Goal: Find specific page/section: Find specific page/section

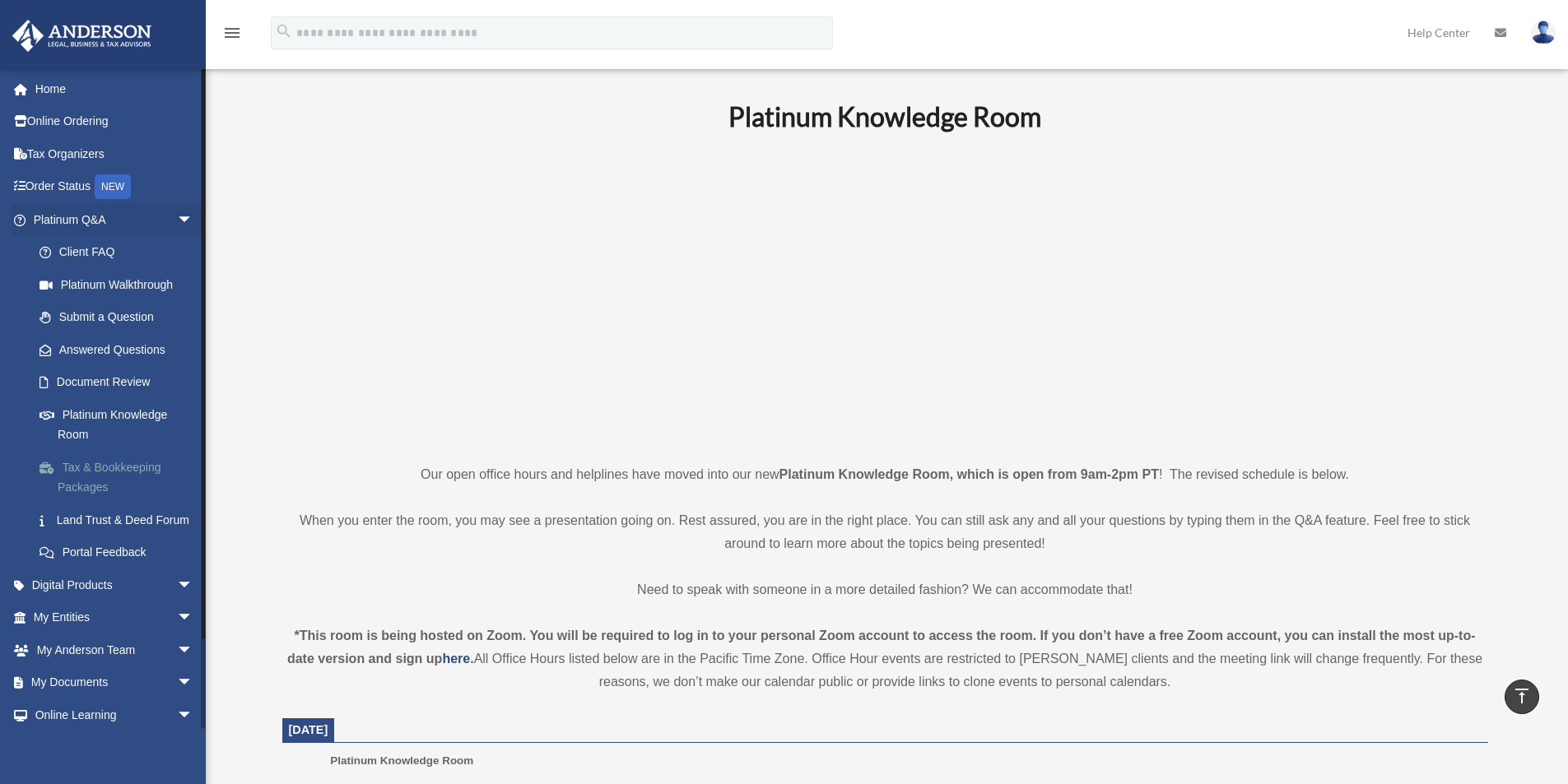
scroll to position [1, 0]
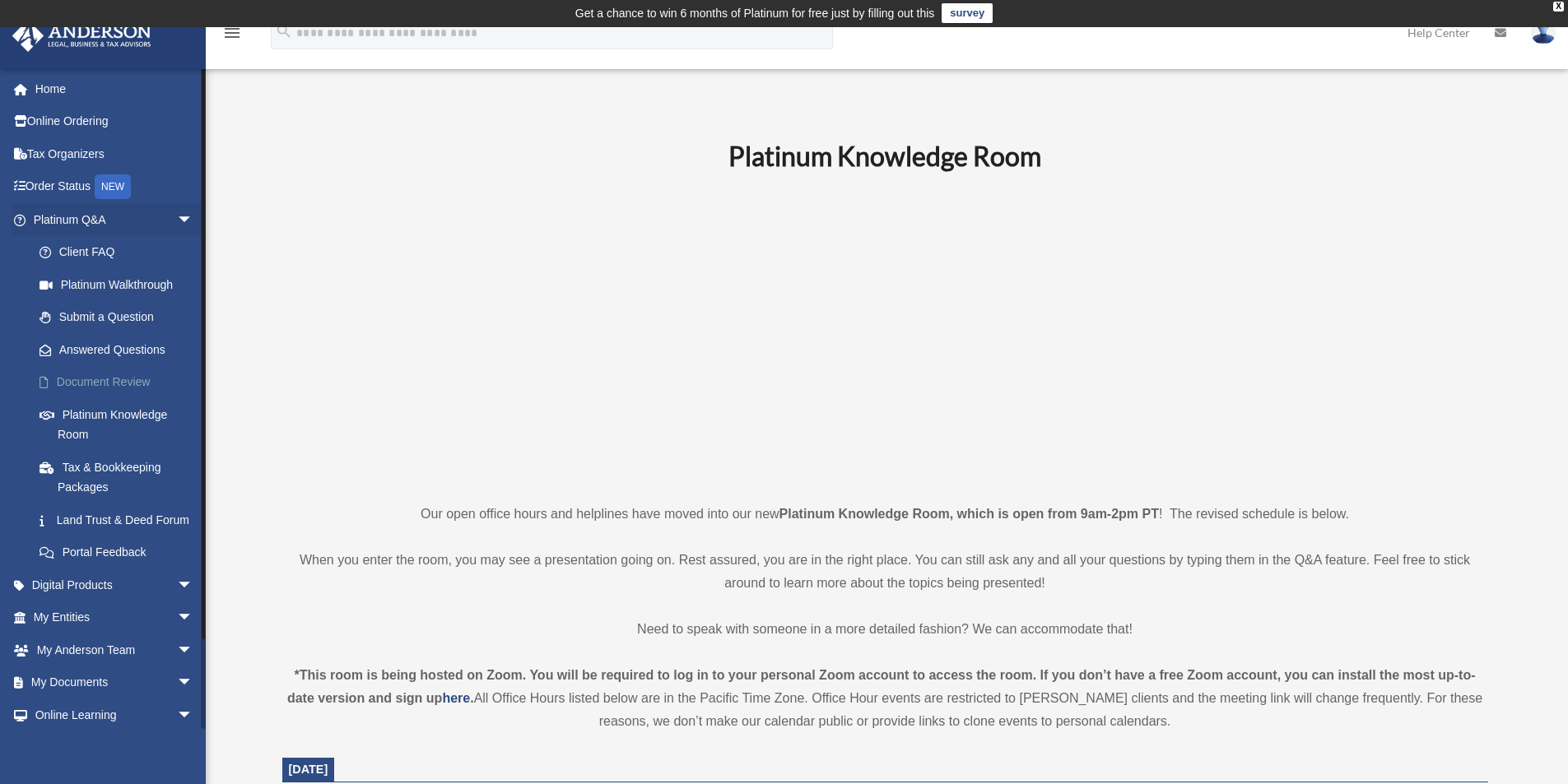
click at [121, 377] on link "Document Review" at bounding box center [121, 383] width 195 height 33
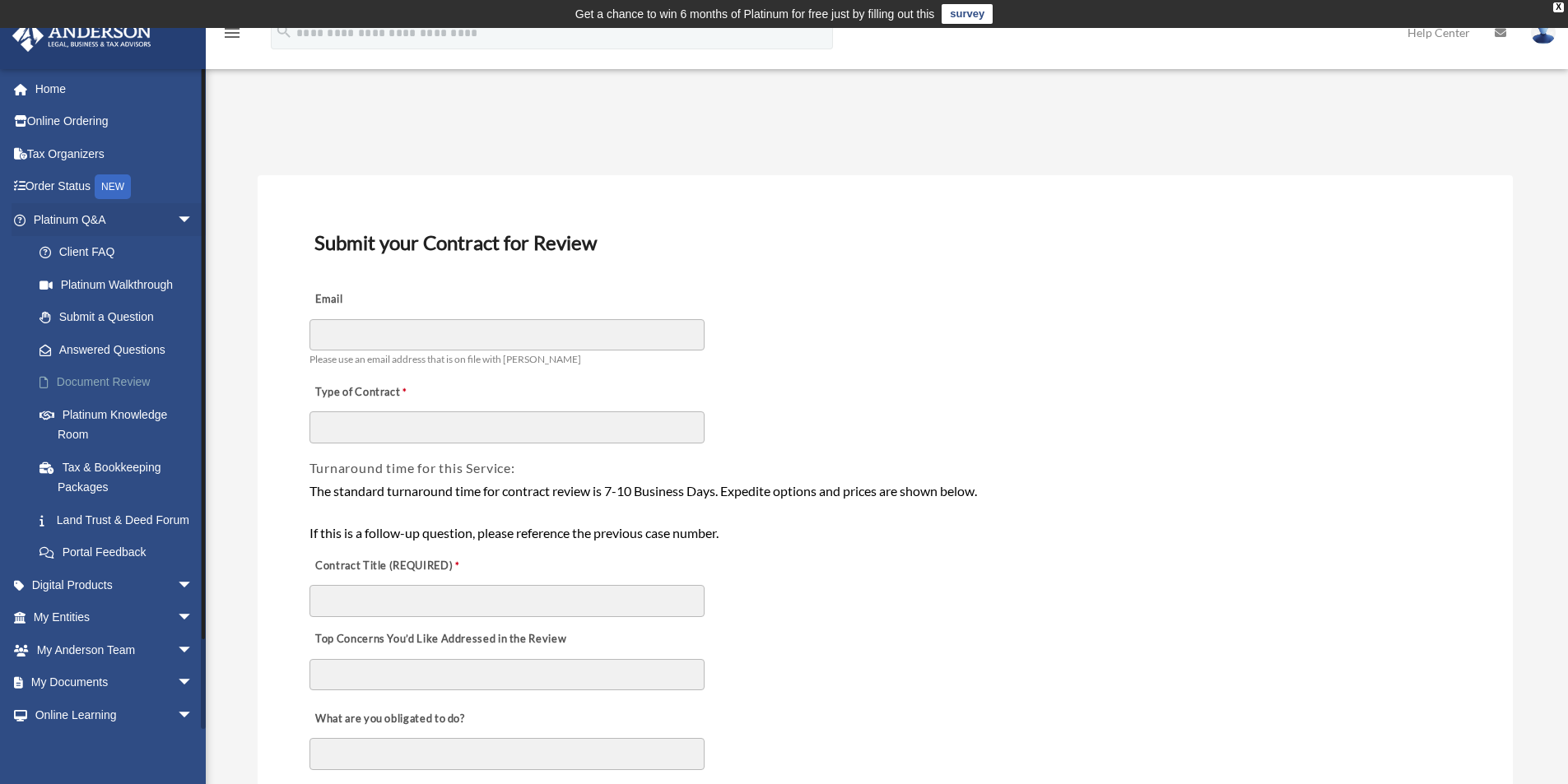
click at [105, 379] on link "Document Review" at bounding box center [121, 383] width 195 height 33
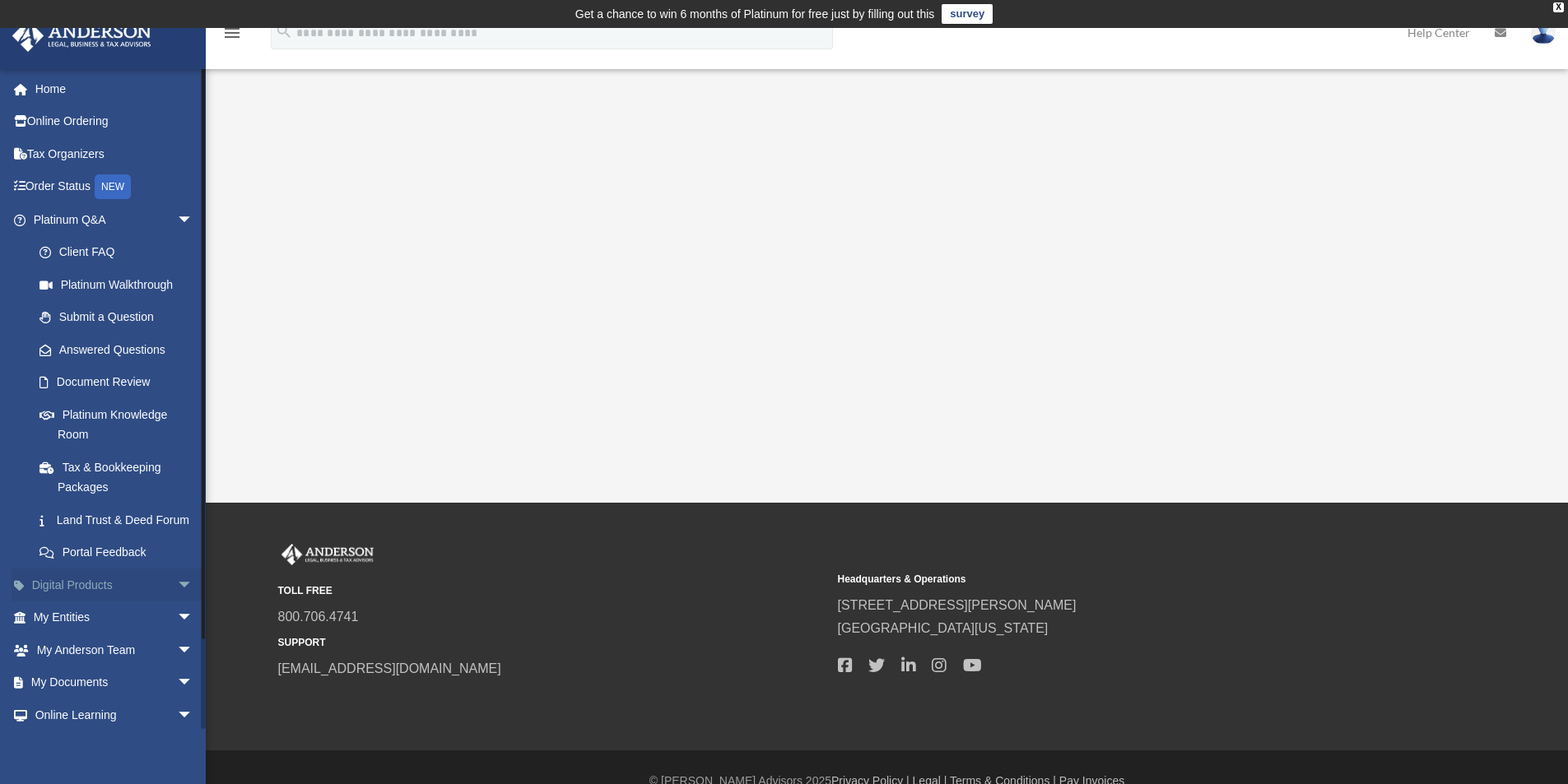
click at [177, 602] on span "arrow_drop_down" at bounding box center [193, 585] width 33 height 34
click at [177, 602] on span "arrow_drop_up" at bounding box center [193, 585] width 33 height 34
click at [177, 634] on span "arrow_drop_down" at bounding box center [193, 618] width 33 height 34
click at [70, 666] on link "Overview" at bounding box center [121, 650] width 195 height 33
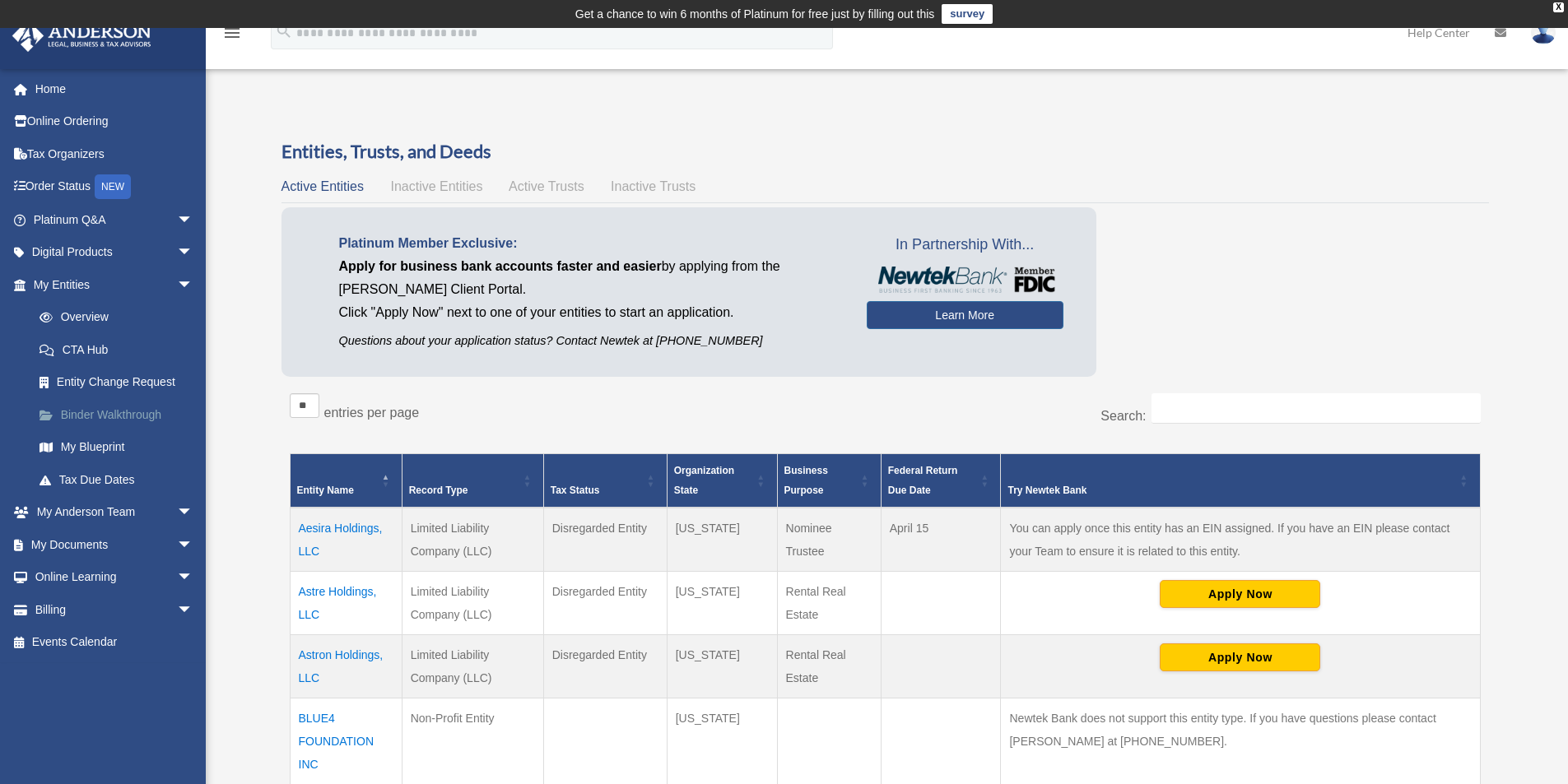
click at [119, 411] on link "Binder Walkthrough" at bounding box center [121, 415] width 195 height 33
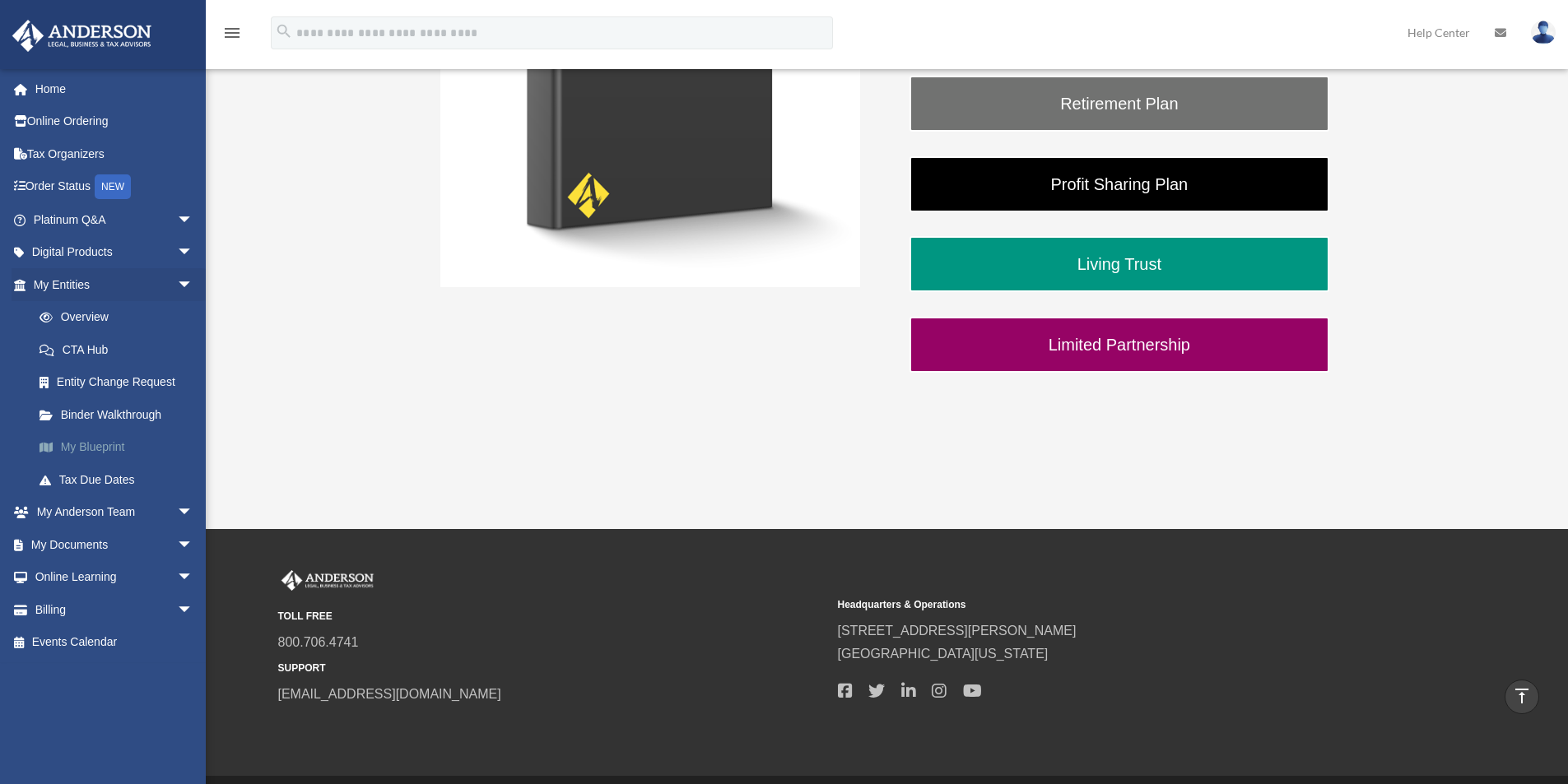
scroll to position [498, 0]
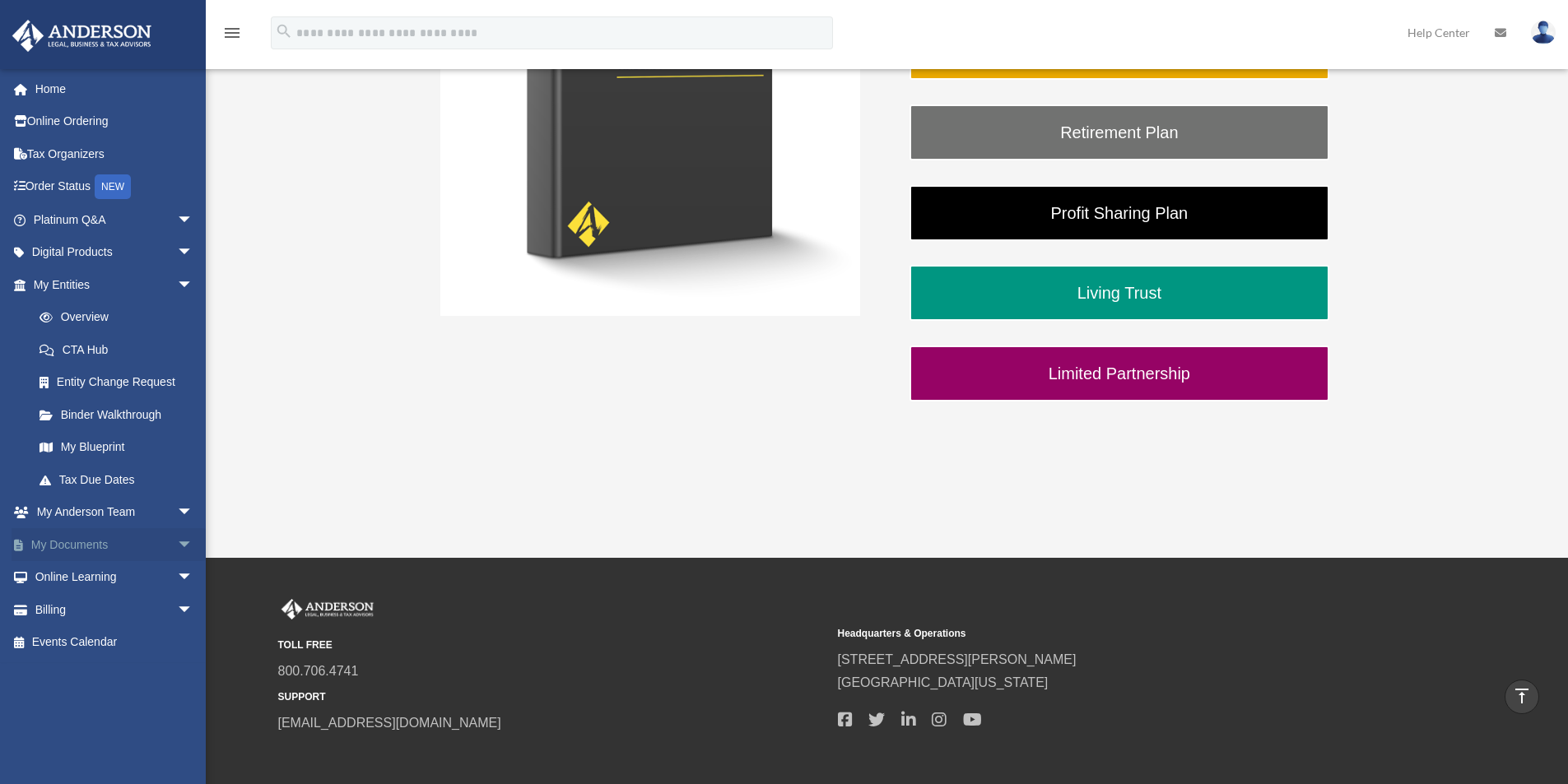
click at [90, 540] on link "My Documents arrow_drop_down" at bounding box center [115, 545] width 206 height 33
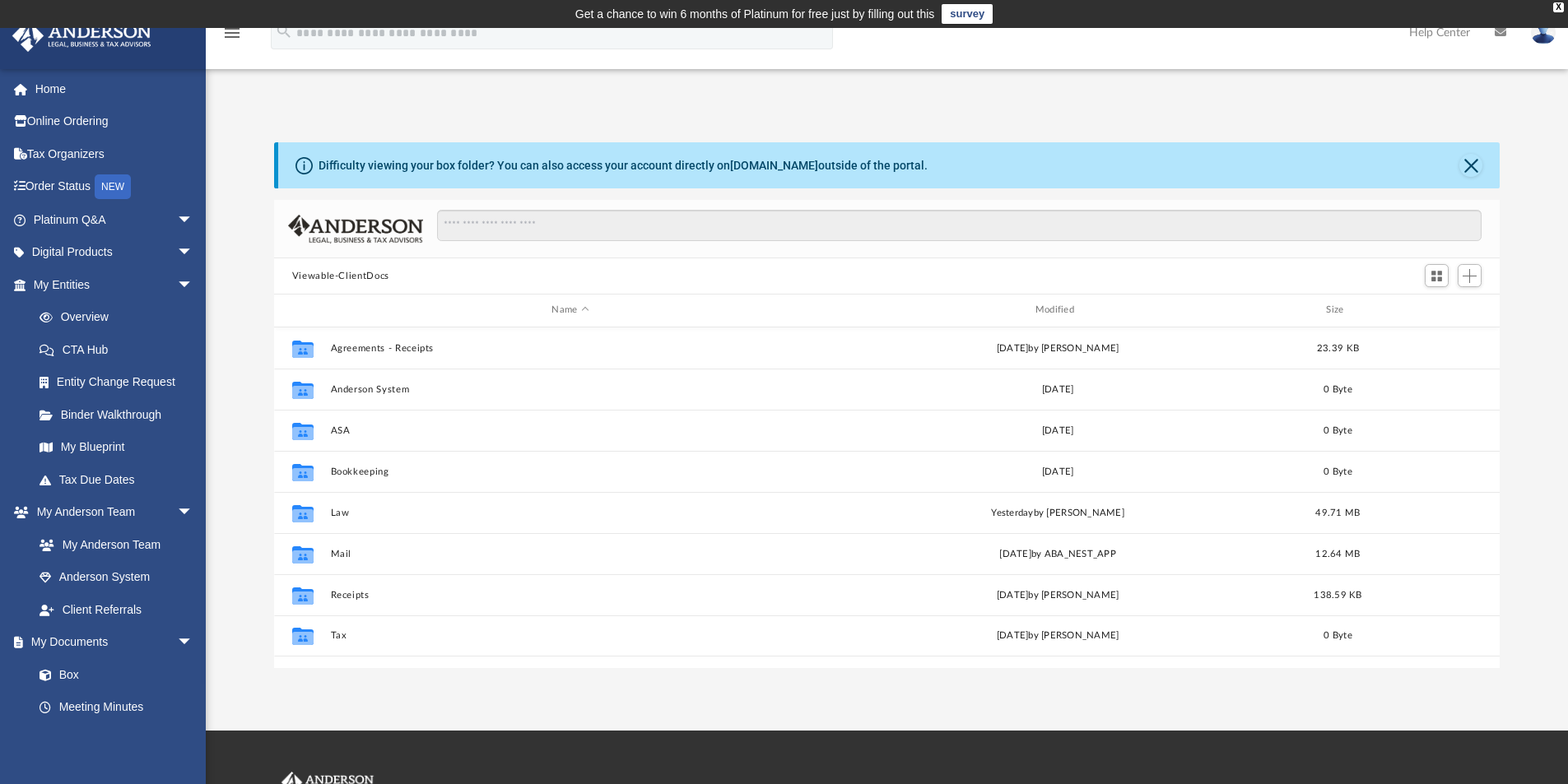
scroll to position [361, 1213]
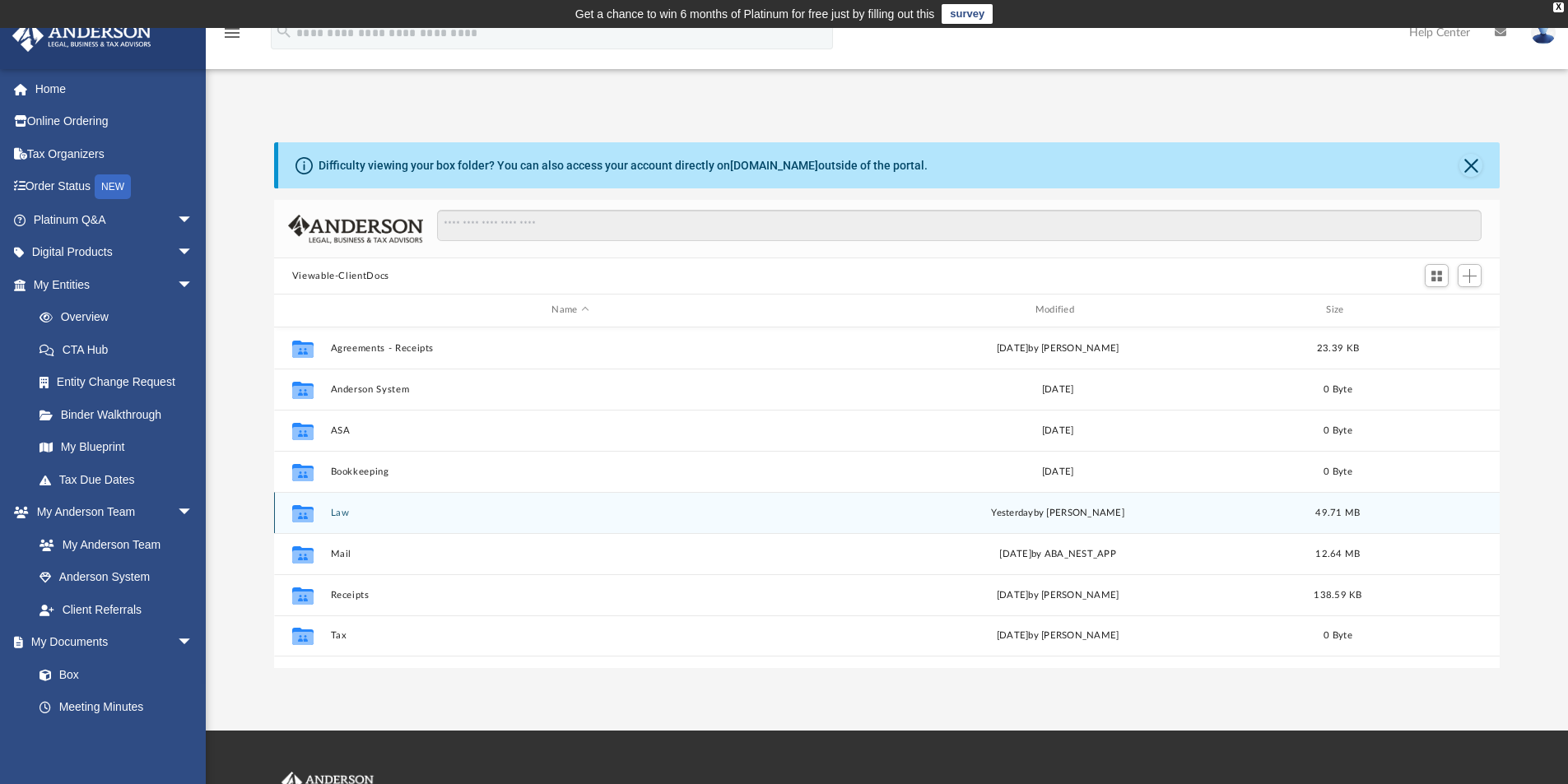
click at [330, 512] on div "Collaborated Folder Law [DATE] by [PERSON_NAME] 49.71 MB" at bounding box center [887, 512] width 1226 height 41
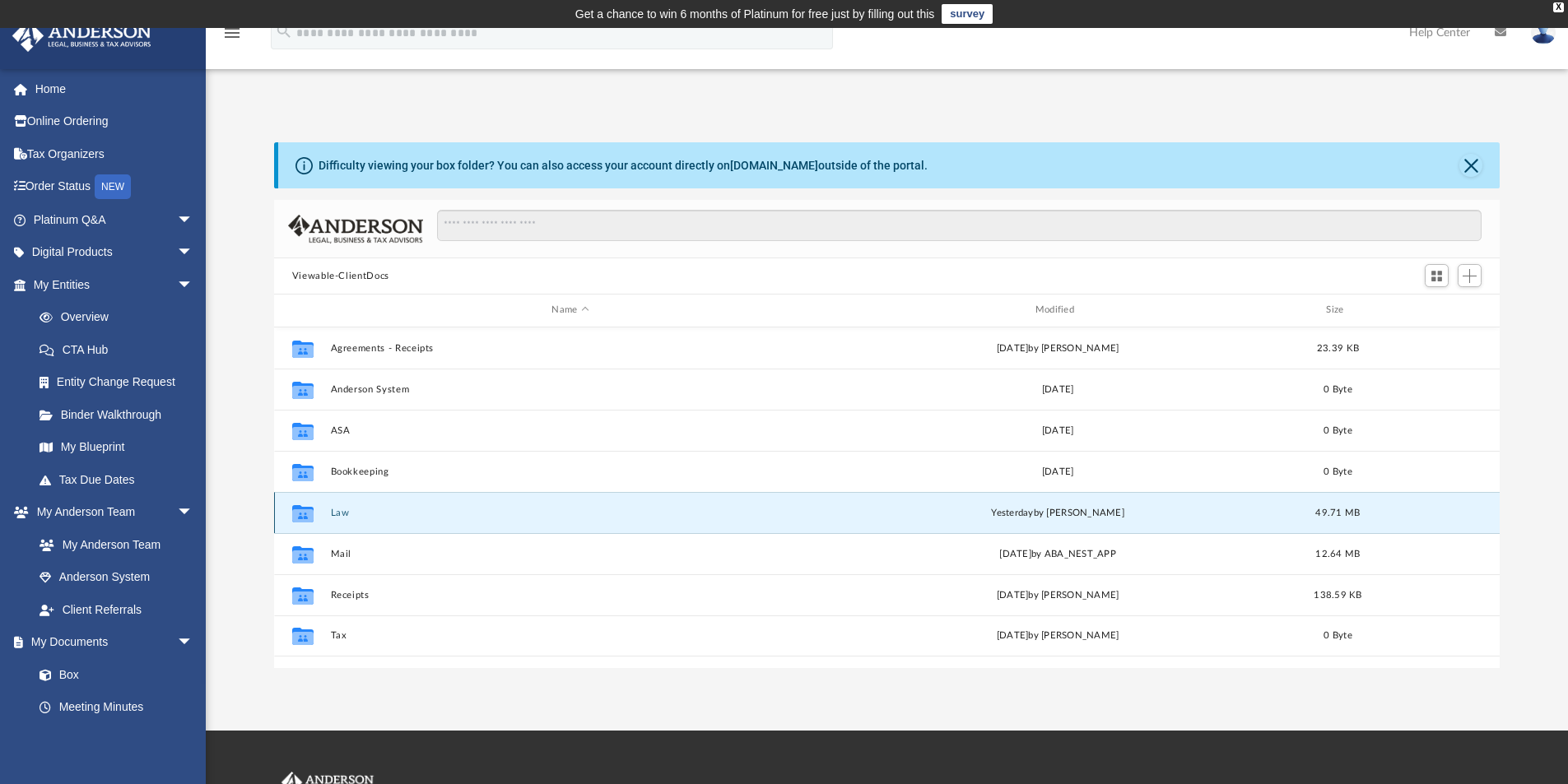
click at [334, 510] on button "Law" at bounding box center [570, 512] width 480 height 11
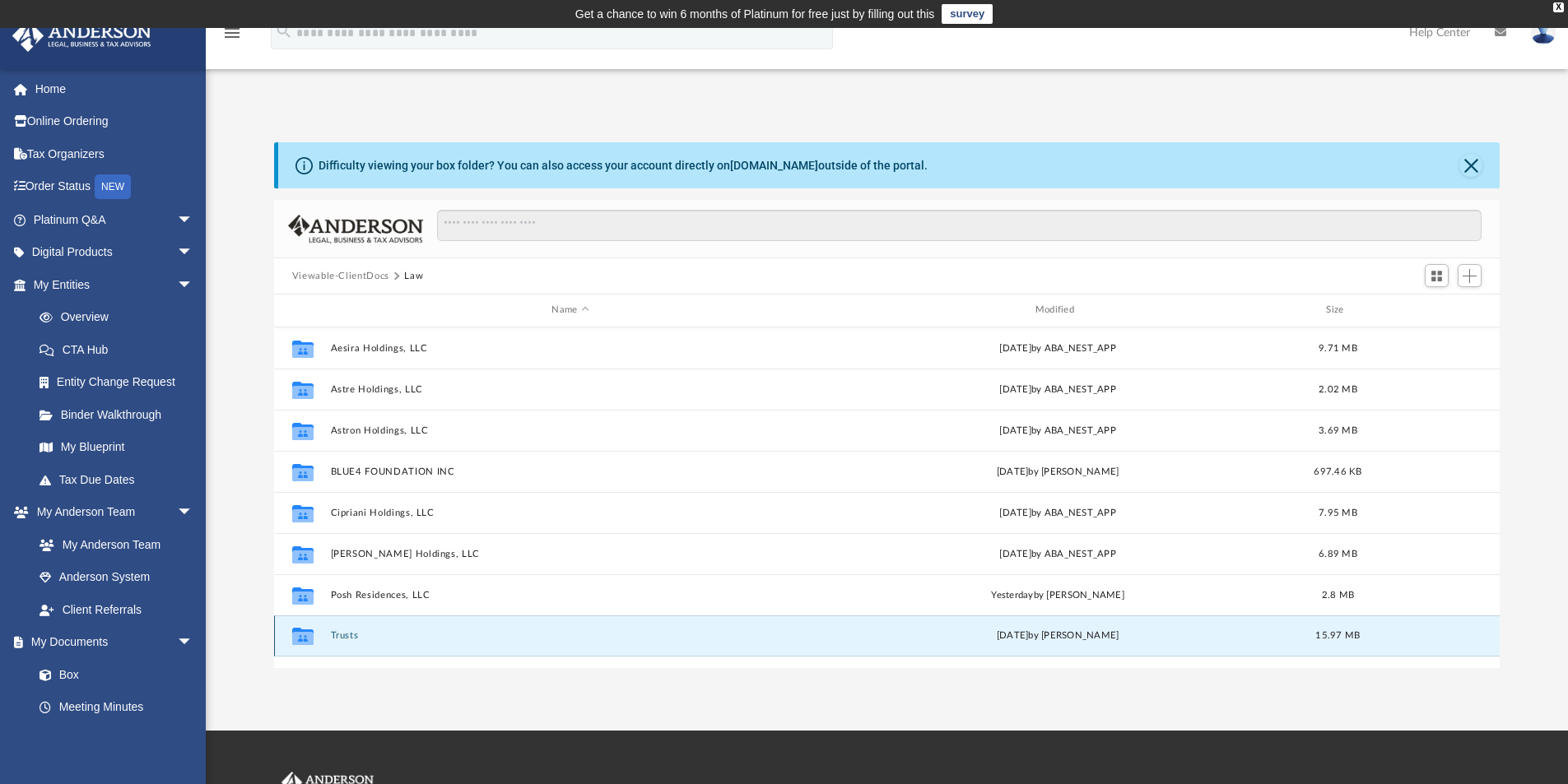
click at [342, 631] on button "Trusts" at bounding box center [570, 634] width 480 height 11
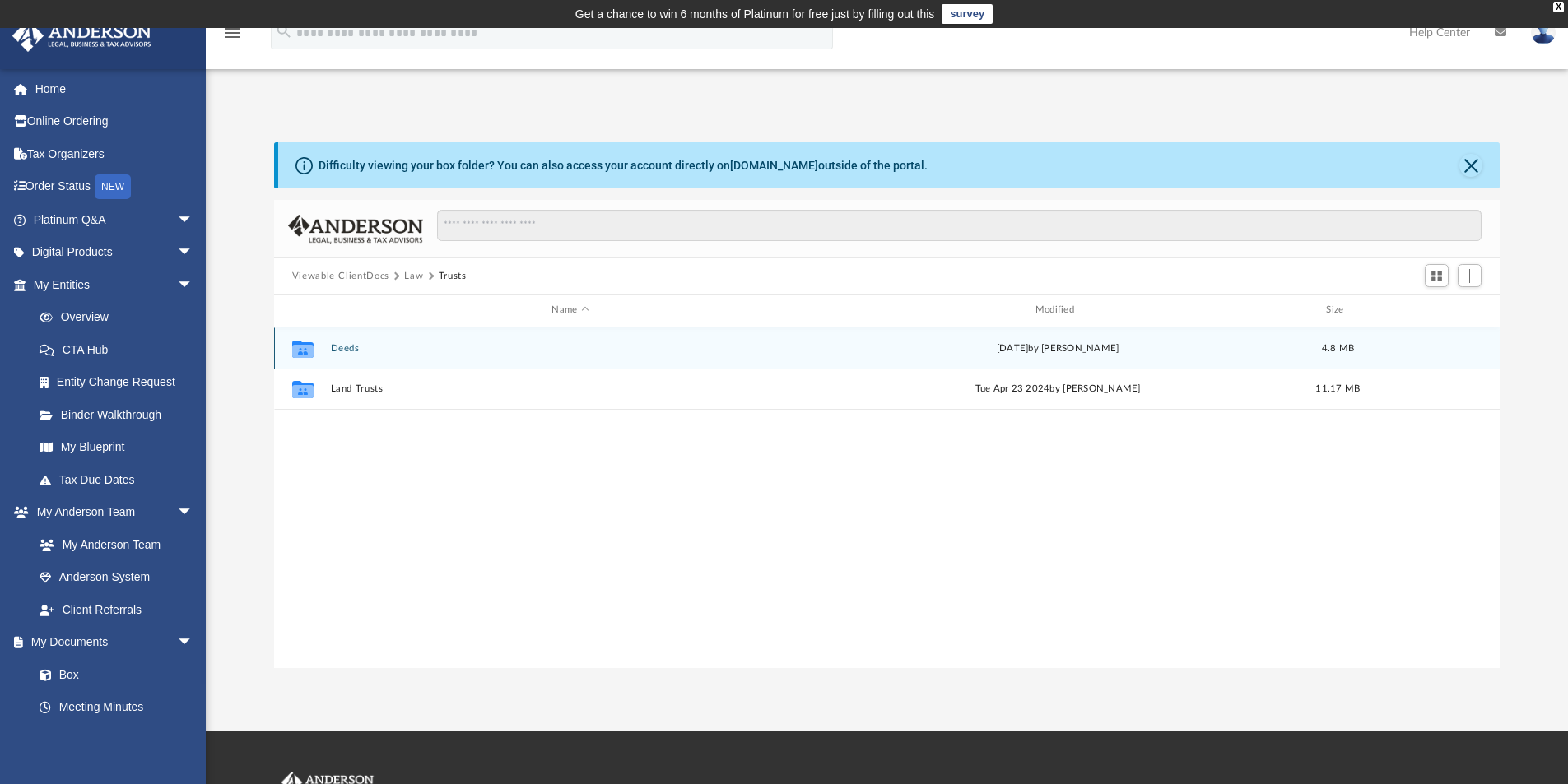
click at [340, 346] on button "Deeds" at bounding box center [570, 348] width 480 height 11
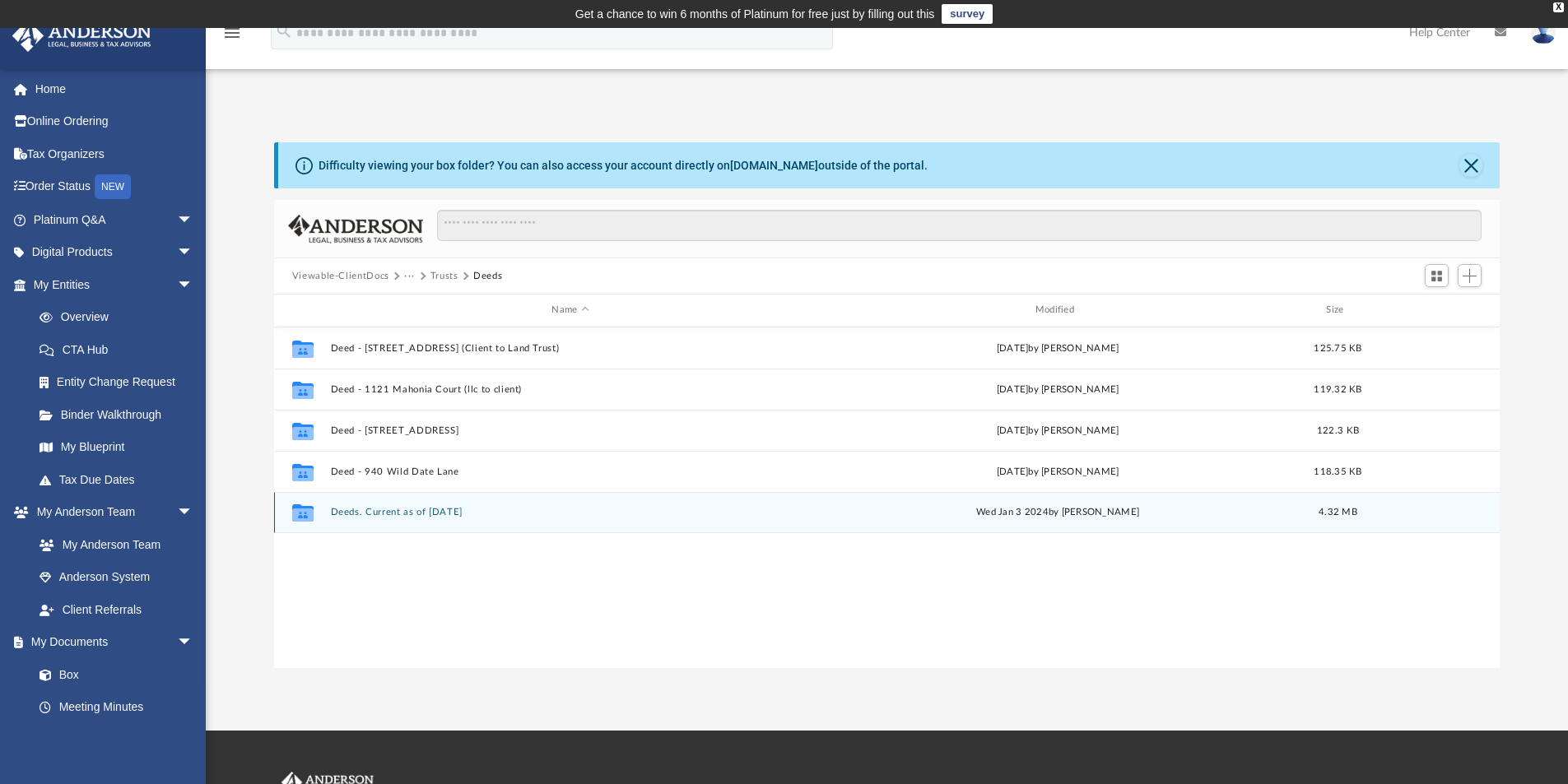
click at [433, 506] on div "Collaborated Folder Deeds. Current as of Nov 2023 Wed Jan 3 2024 by Ana Heres 4…" at bounding box center [887, 512] width 1226 height 41
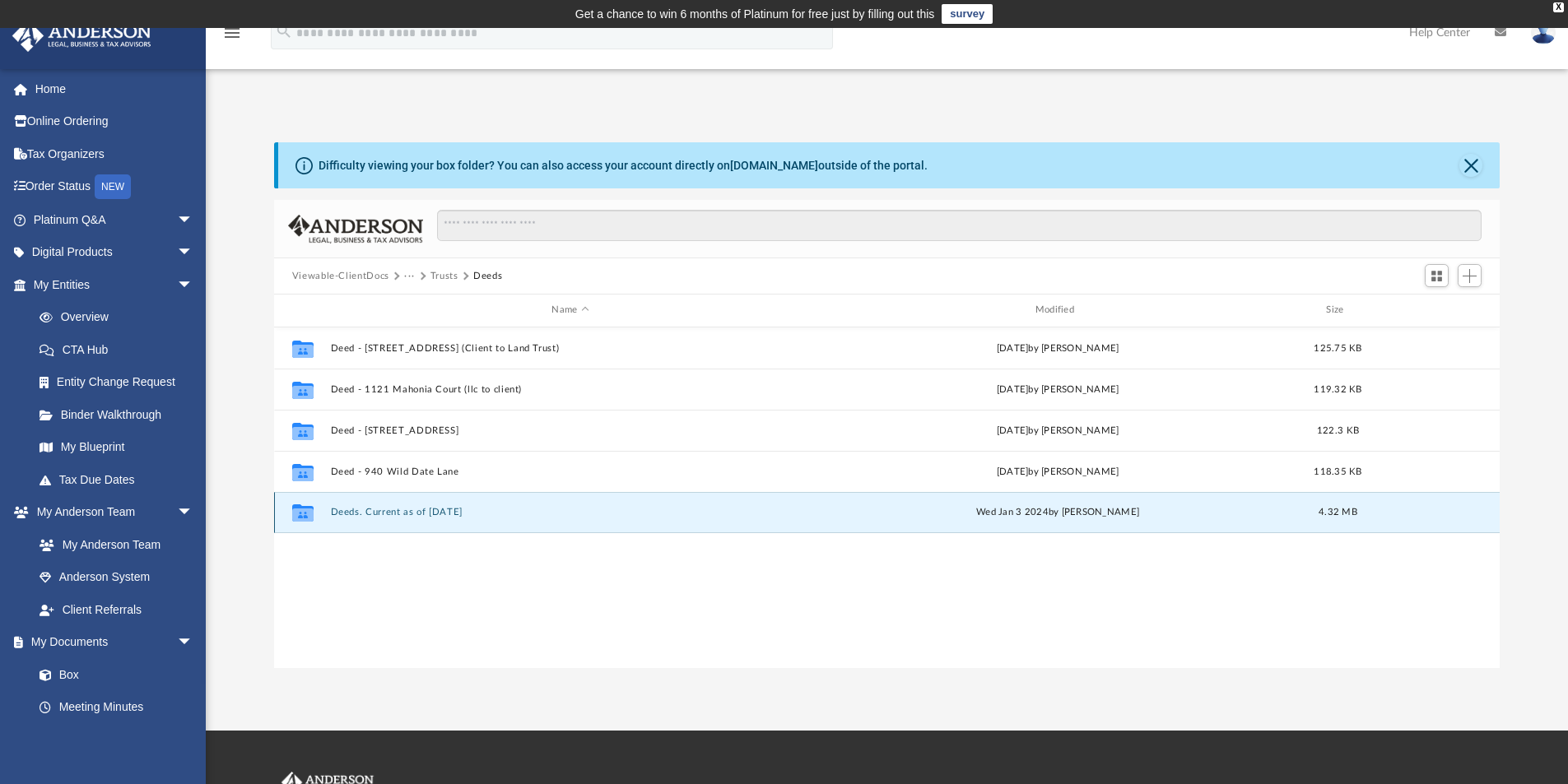
click at [427, 511] on button "Deeds. Current as of Nov 2023" at bounding box center [570, 511] width 480 height 11
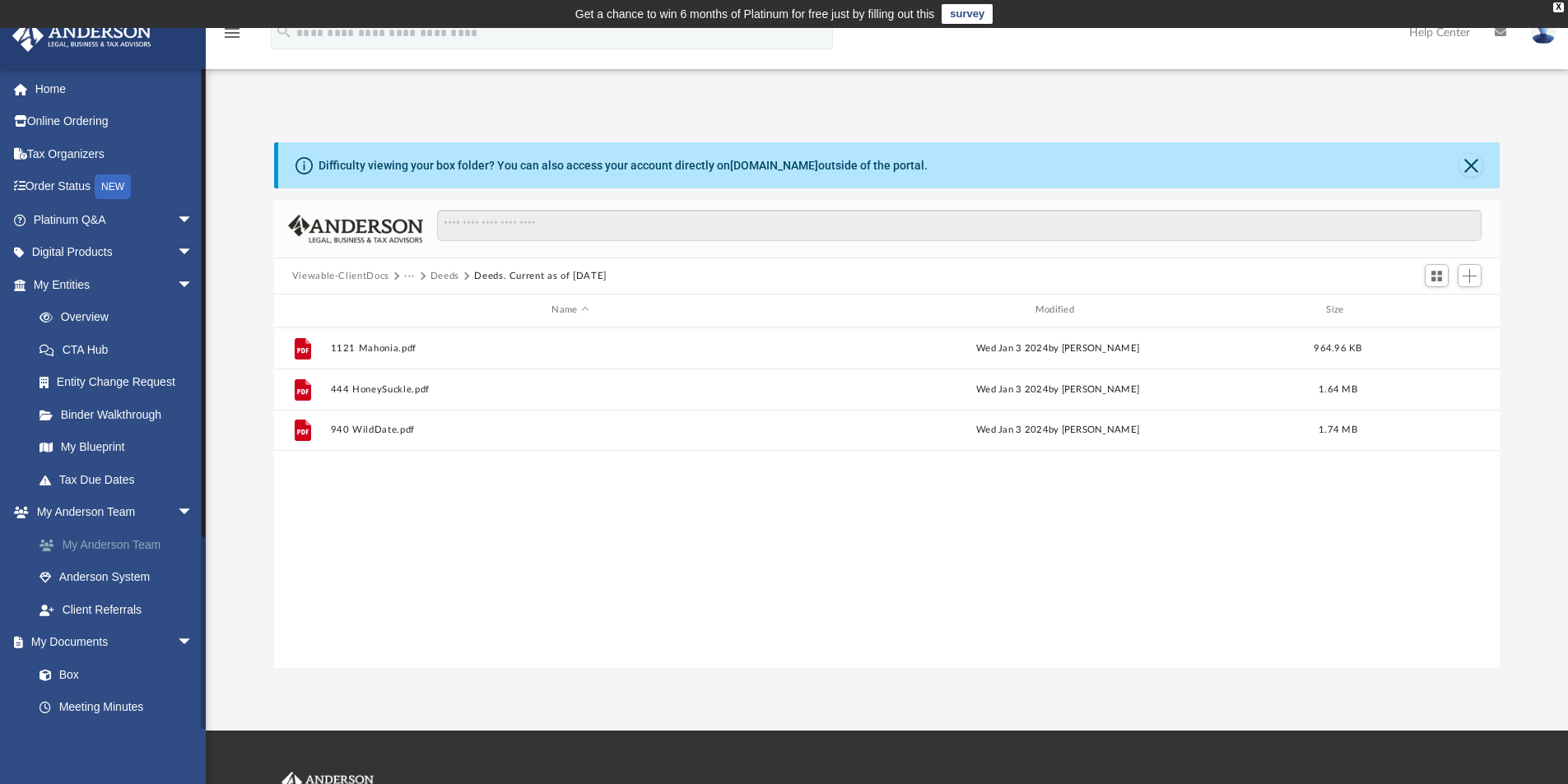
click at [100, 541] on link "My Anderson Team" at bounding box center [121, 545] width 195 height 33
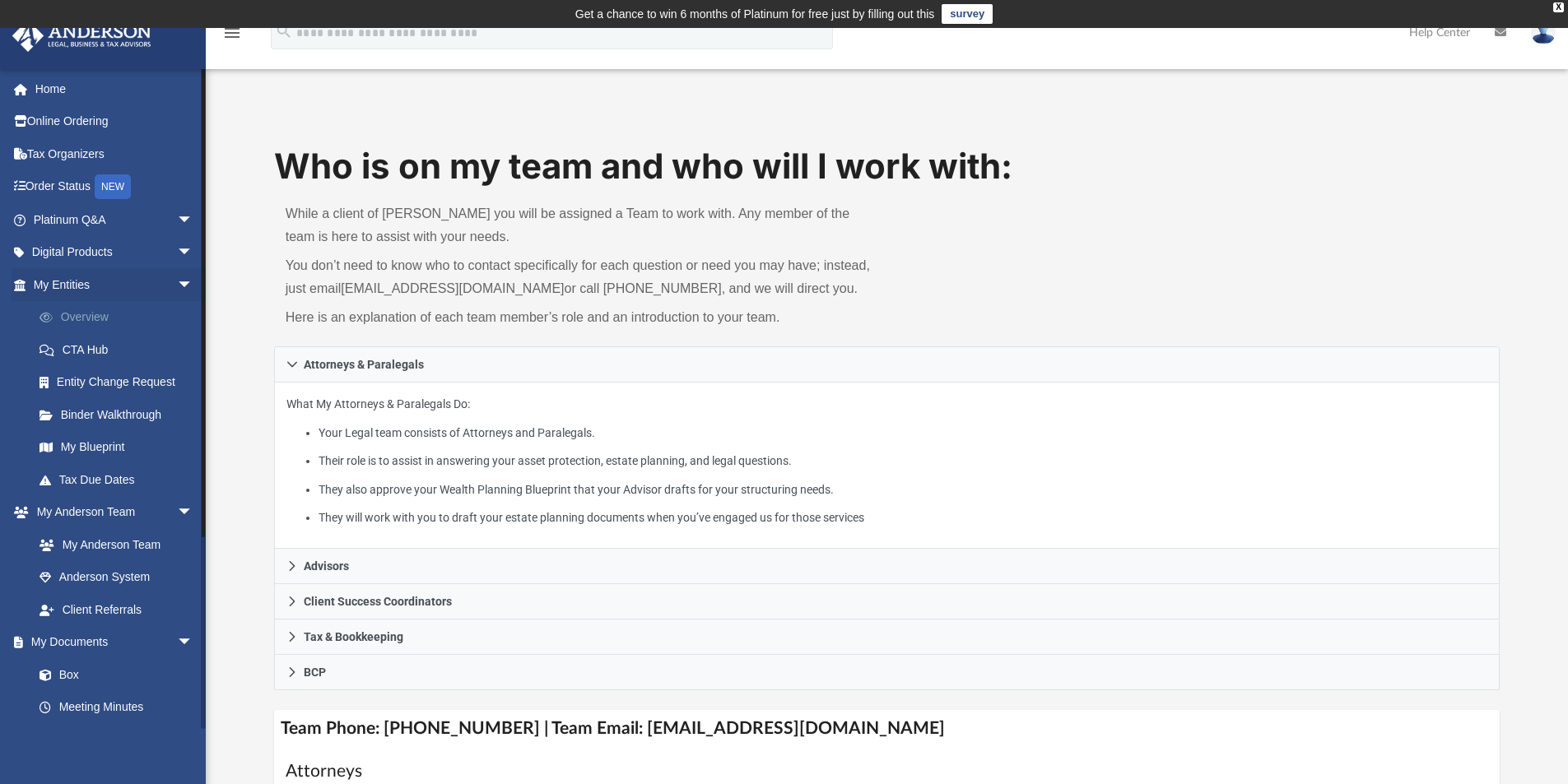
click at [79, 314] on link "Overview" at bounding box center [121, 318] width 195 height 33
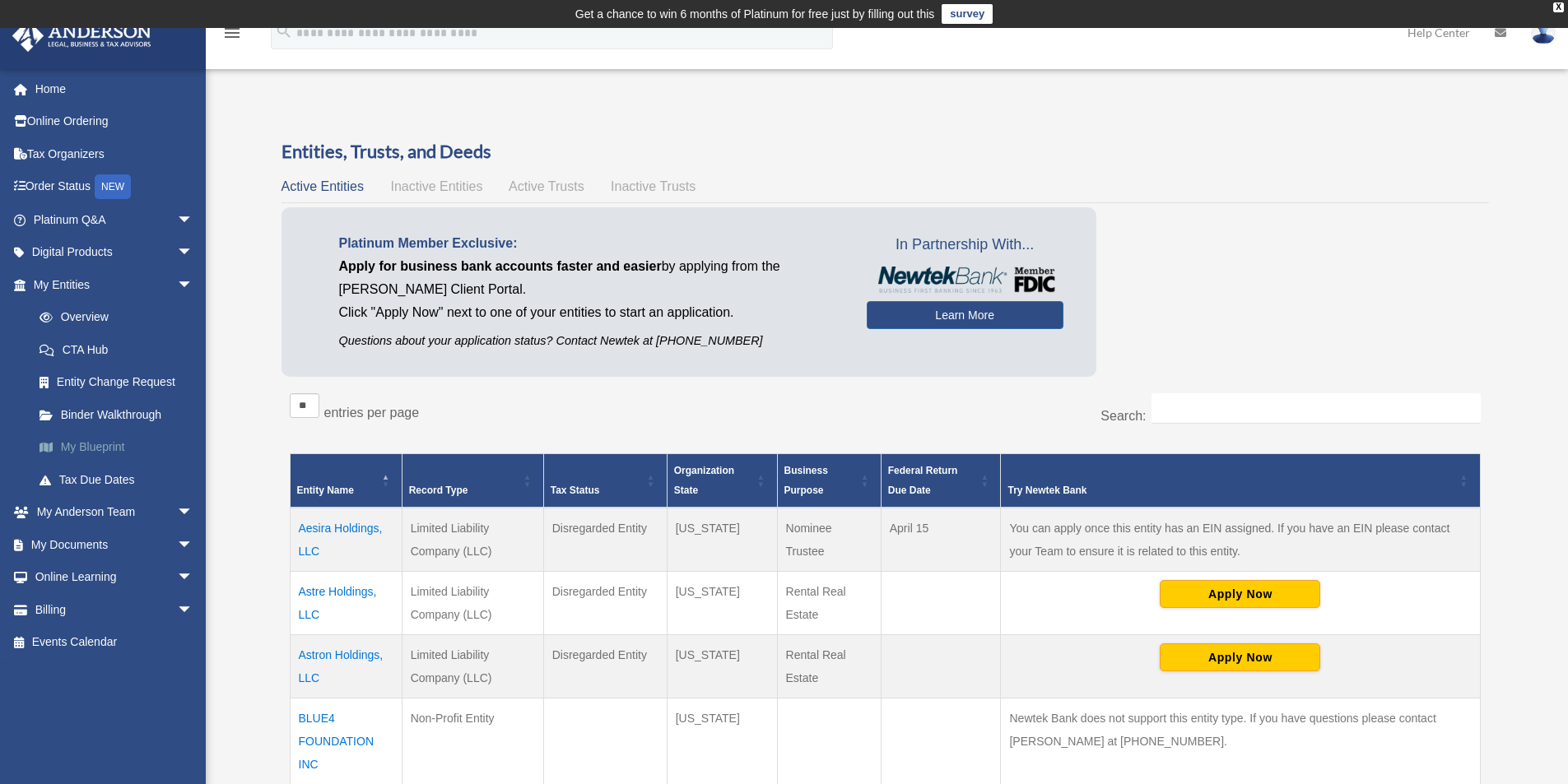
click at [96, 438] on link "My Blueprint" at bounding box center [121, 448] width 195 height 33
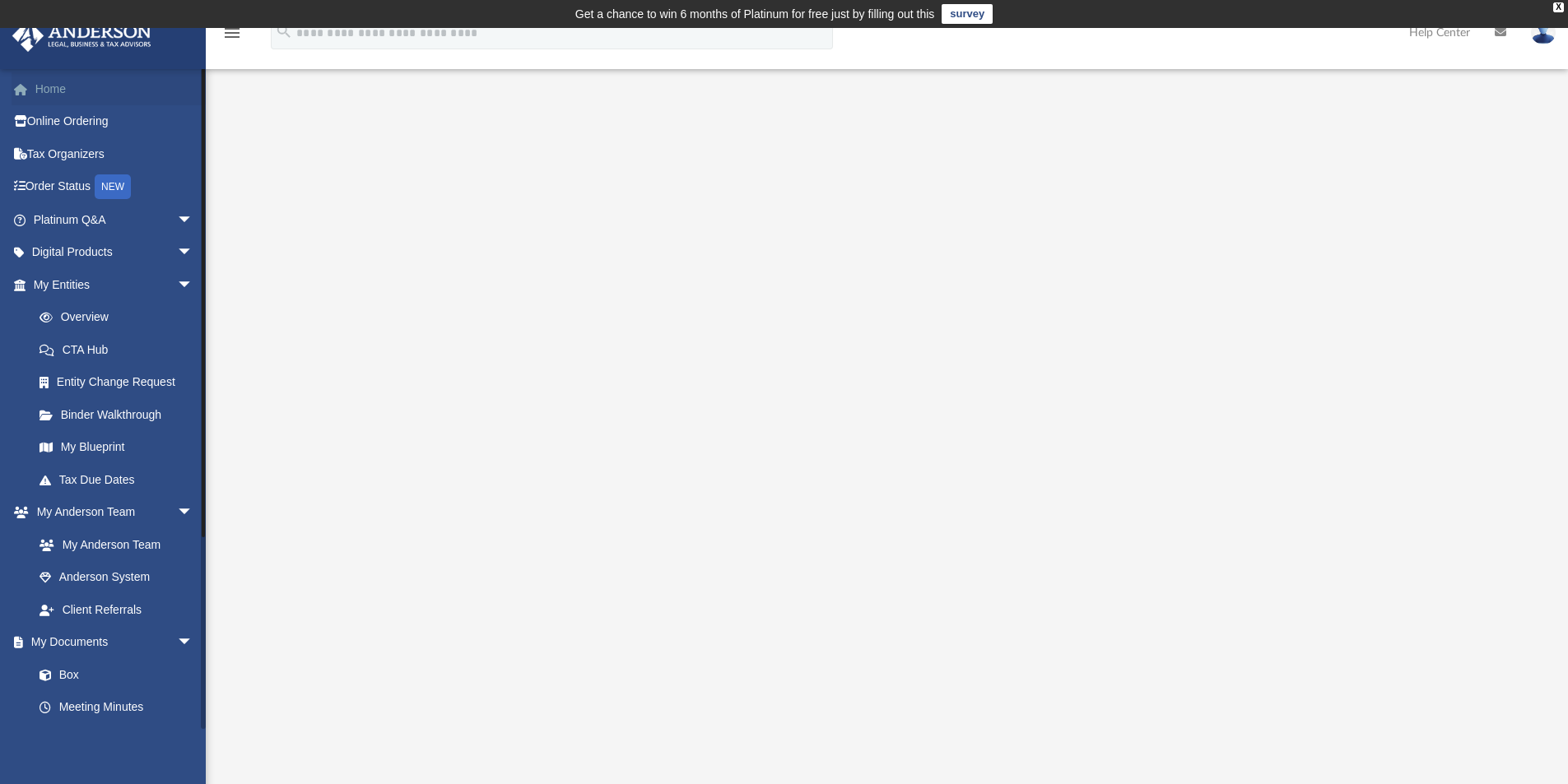
click at [61, 87] on link "Home" at bounding box center [115, 88] width 206 height 33
click at [50, 87] on link "Home" at bounding box center [115, 88] width 206 height 33
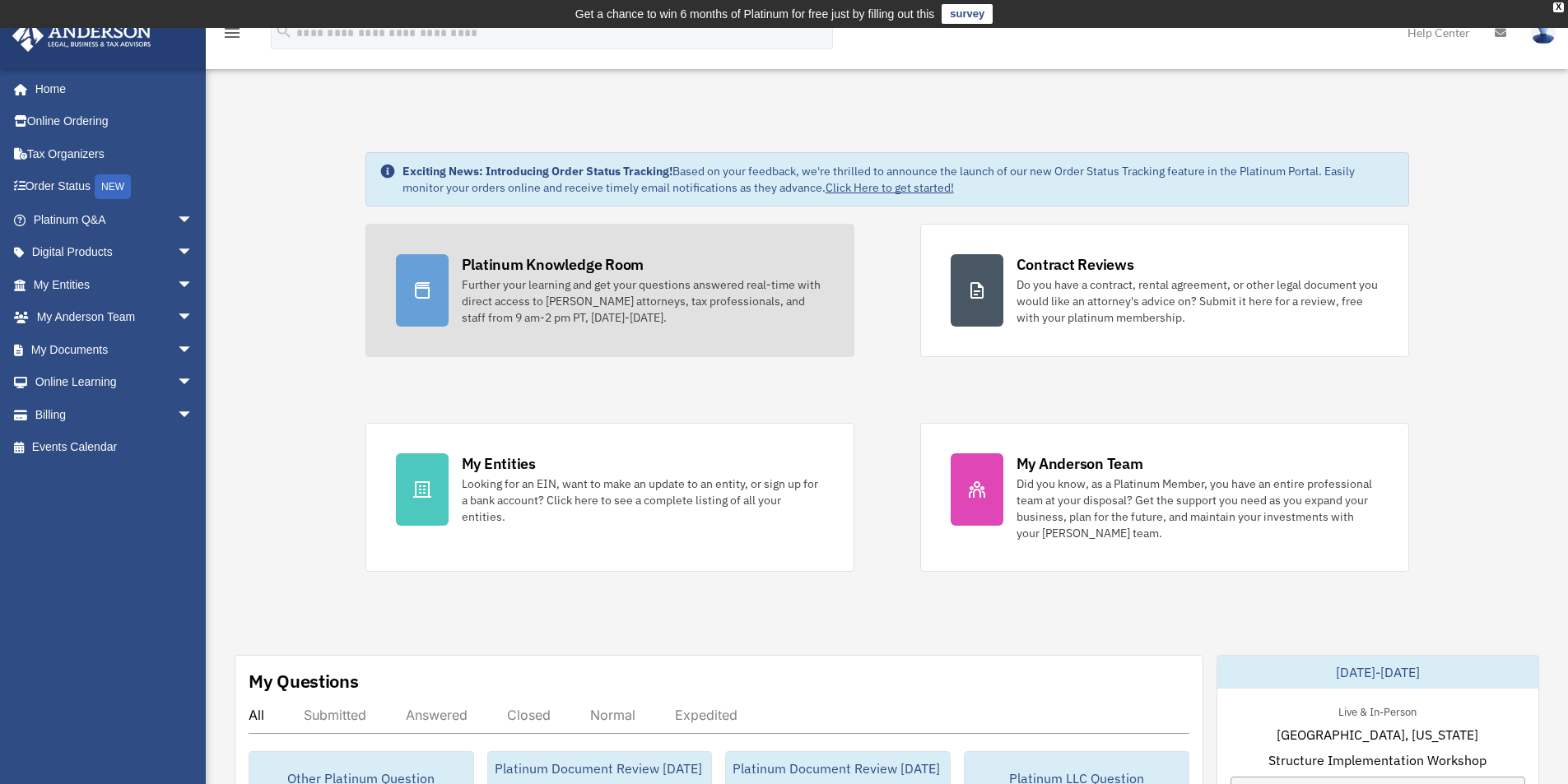
click at [528, 256] on div "Platinum Knowledge Room" at bounding box center [553, 264] width 183 height 20
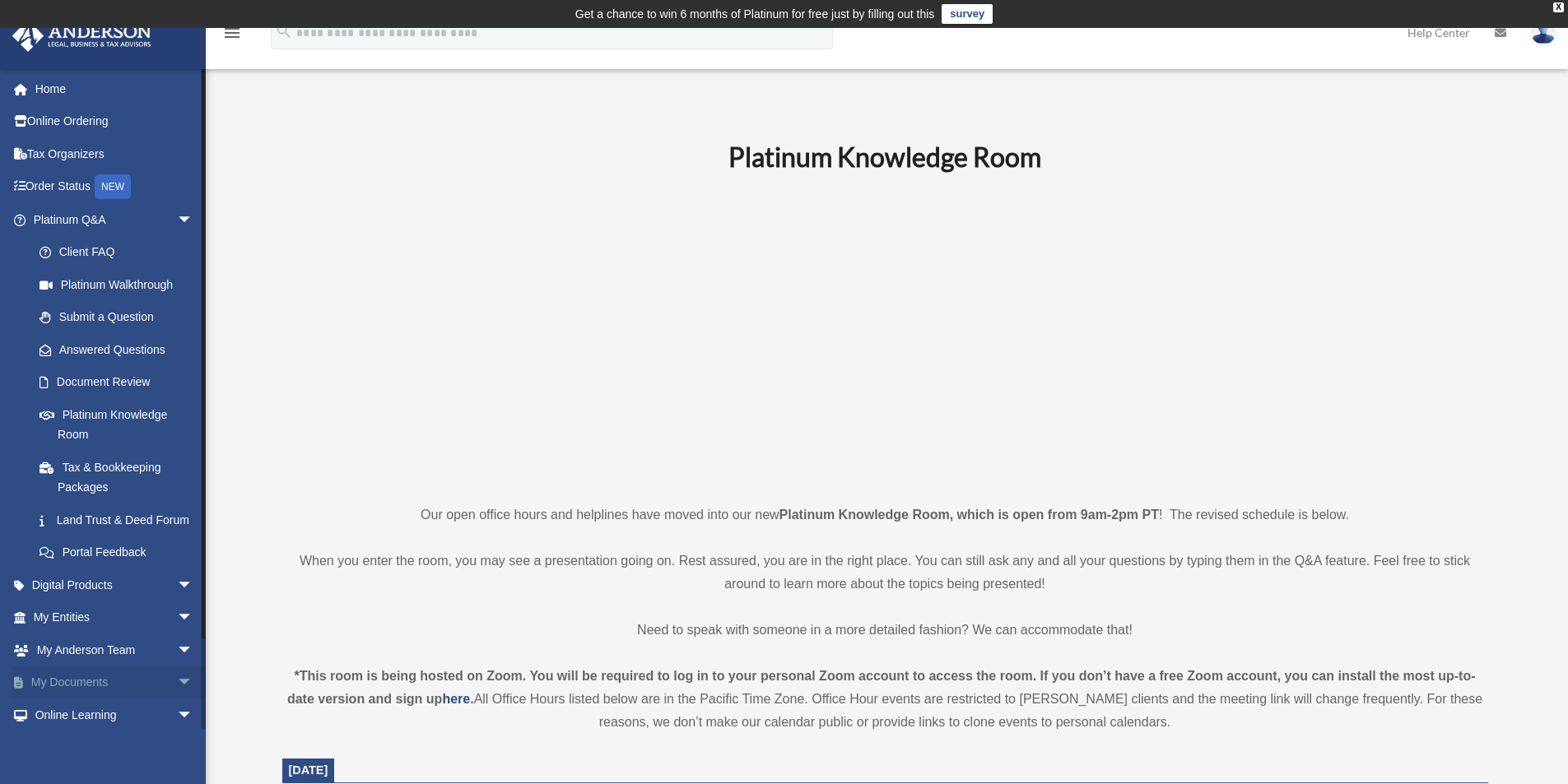
click at [88, 697] on link "My Documents arrow_drop_down" at bounding box center [115, 683] width 206 height 33
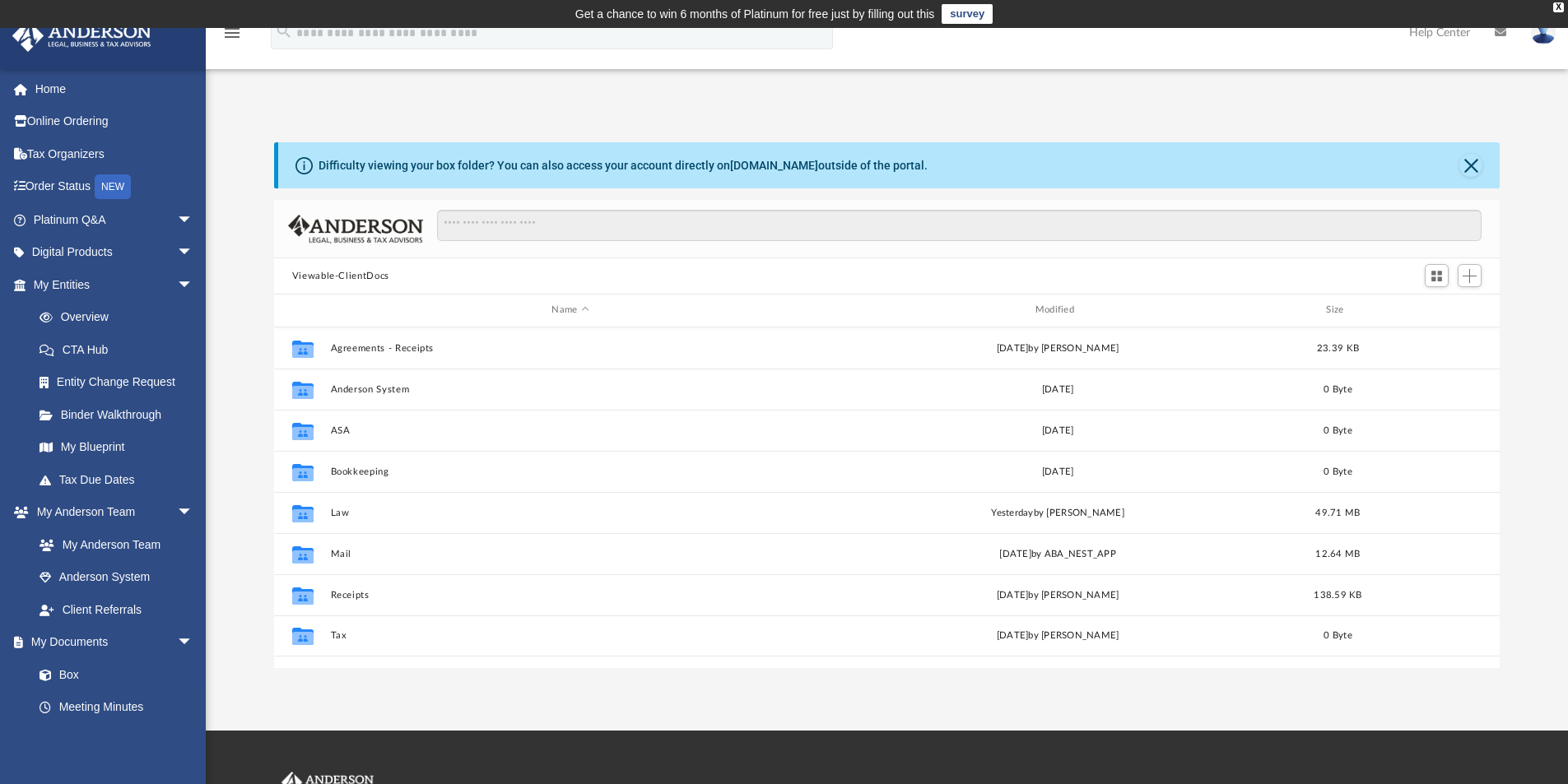
scroll to position [361, 1213]
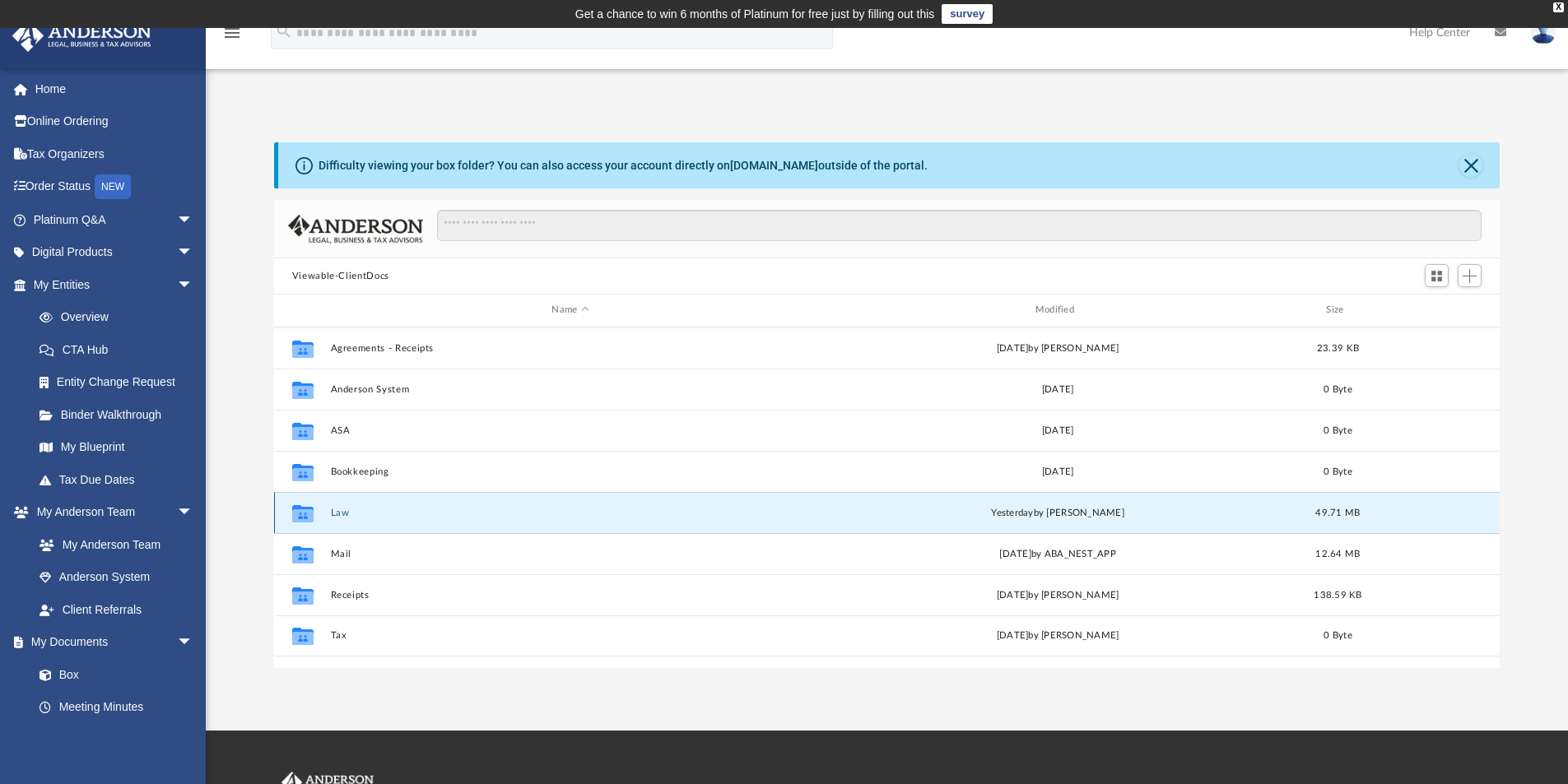
click at [339, 508] on button "Law" at bounding box center [570, 512] width 480 height 11
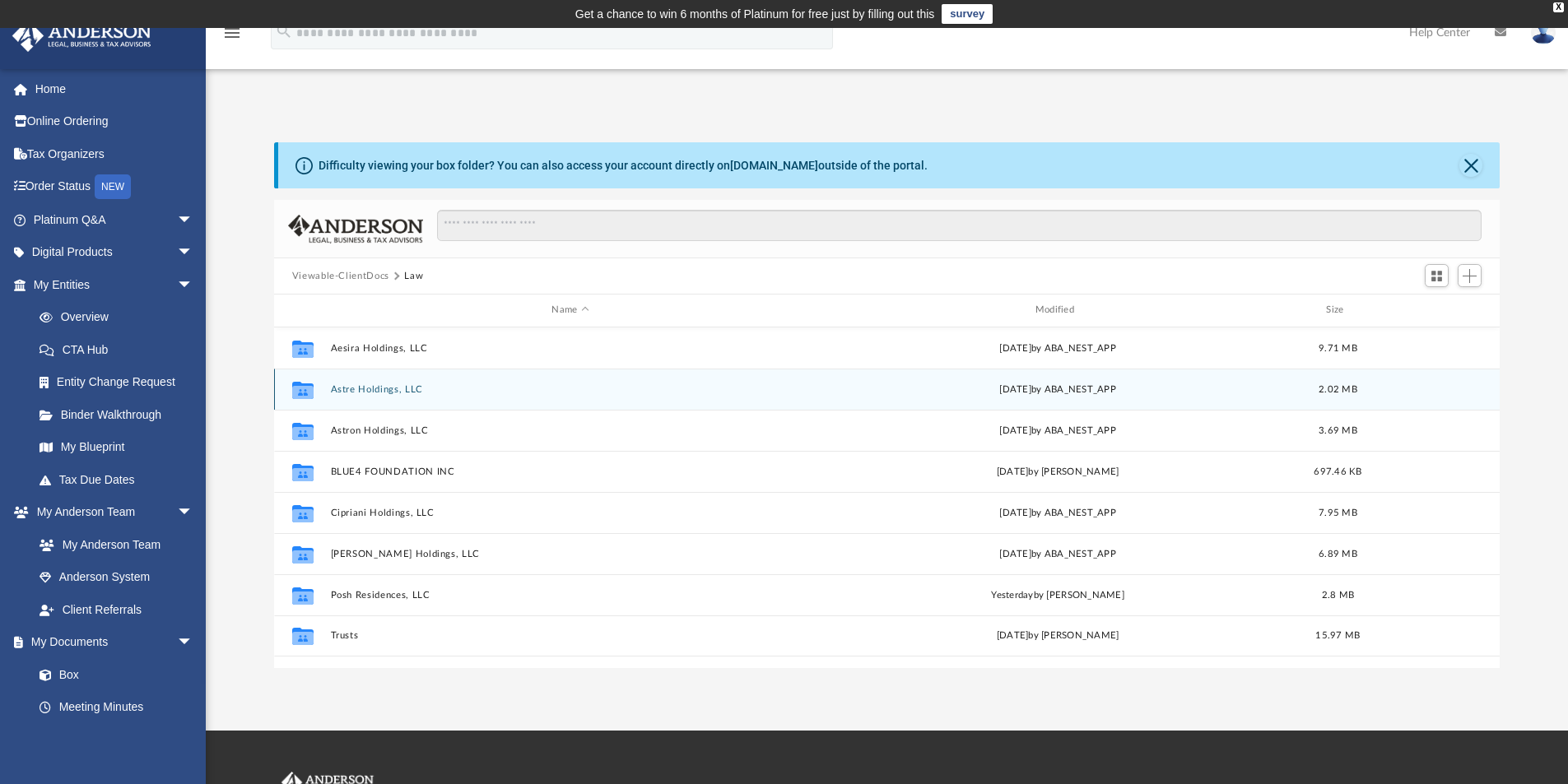
click at [376, 387] on button "Astre Holdings, LLC" at bounding box center [570, 389] width 480 height 11
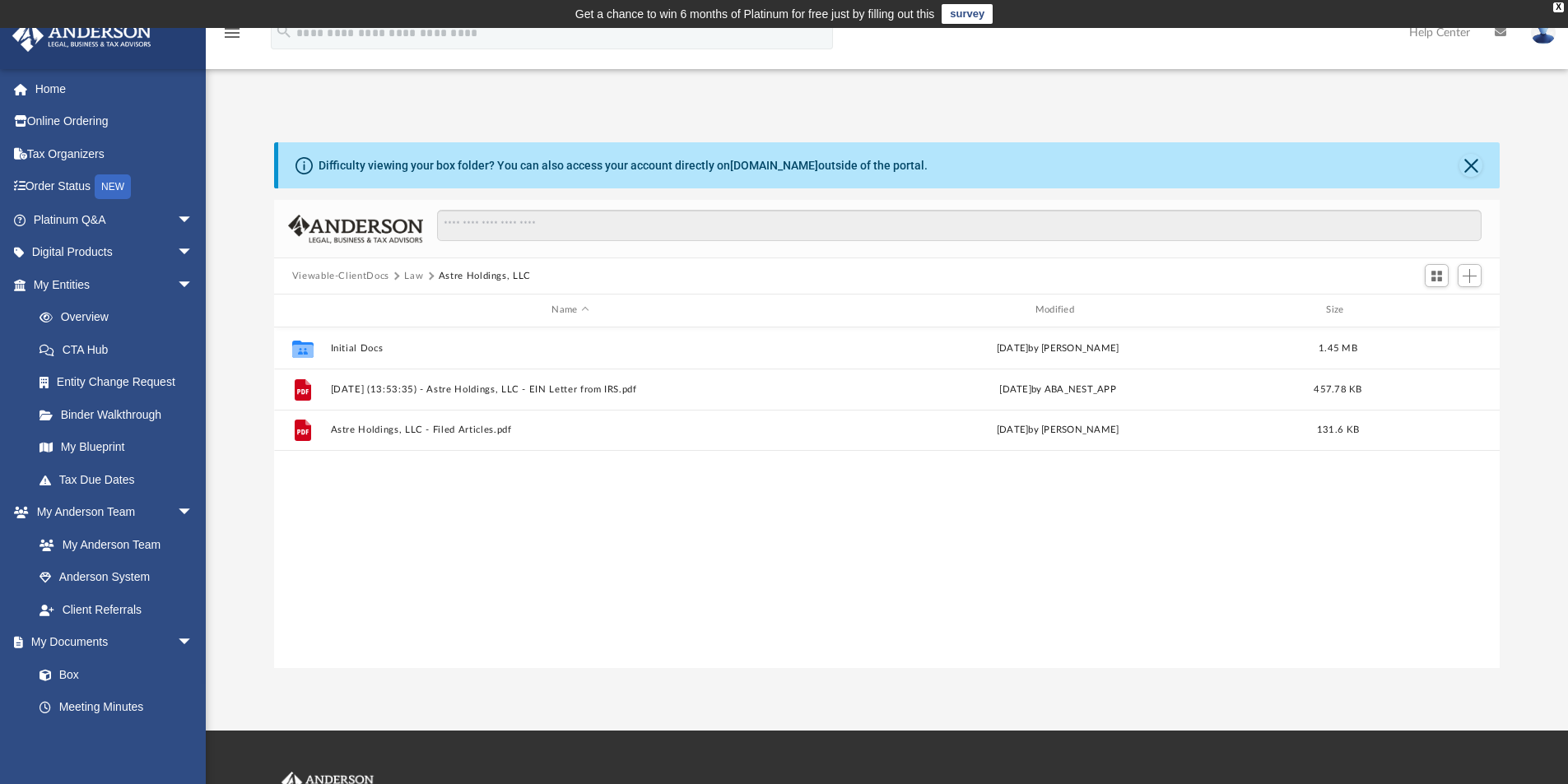
click at [408, 271] on button "Law" at bounding box center [413, 276] width 18 height 15
